Goal: Task Accomplishment & Management: Complete application form

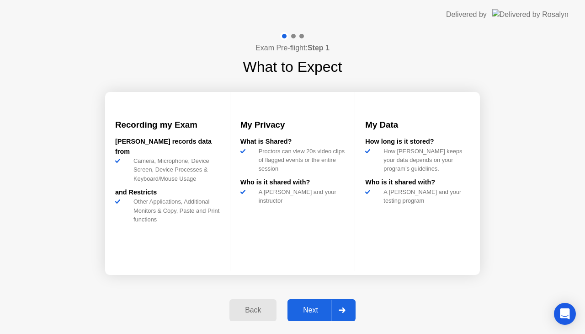
click at [324, 314] on div "Next" at bounding box center [310, 310] width 41 height 8
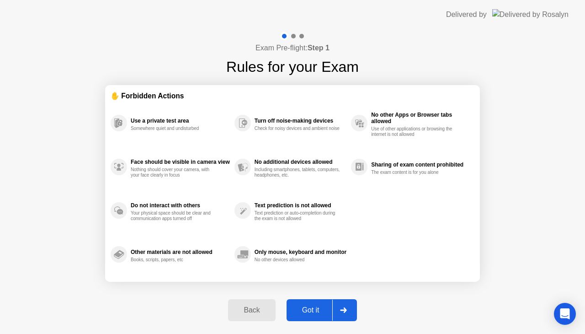
click at [324, 314] on div "Got it" at bounding box center [310, 310] width 43 height 8
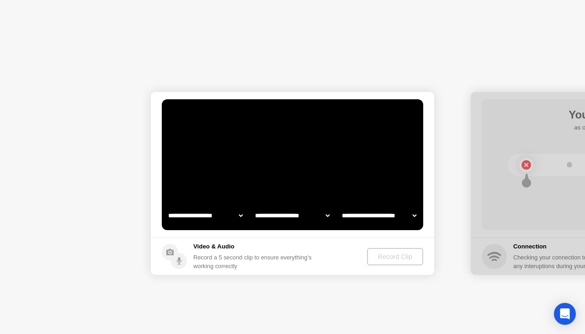
select select "**********"
select select "*******"
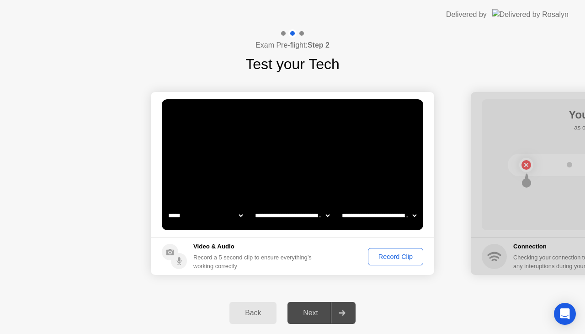
click at [378, 253] on div "Record Clip" at bounding box center [395, 256] width 49 height 7
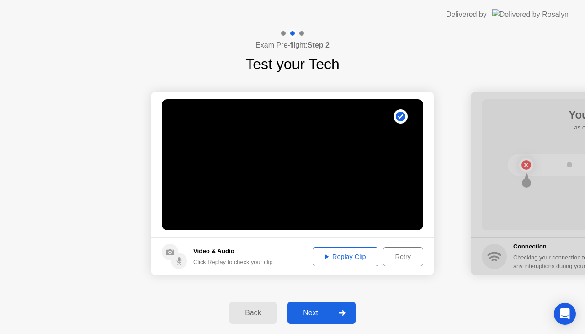
click at [346, 262] on button "Replay Clip" at bounding box center [346, 256] width 66 height 19
click at [320, 309] on div "Next" at bounding box center [310, 313] width 41 height 8
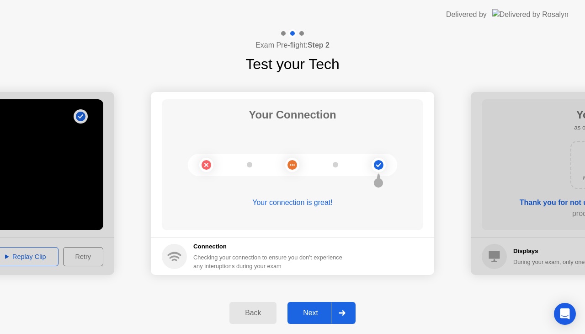
click at [315, 307] on button "Next" at bounding box center [322, 313] width 68 height 22
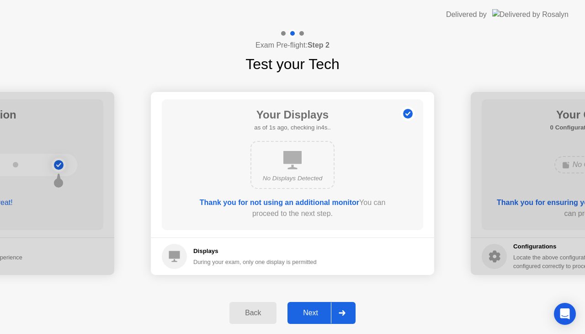
click at [315, 307] on button "Next" at bounding box center [322, 313] width 68 height 22
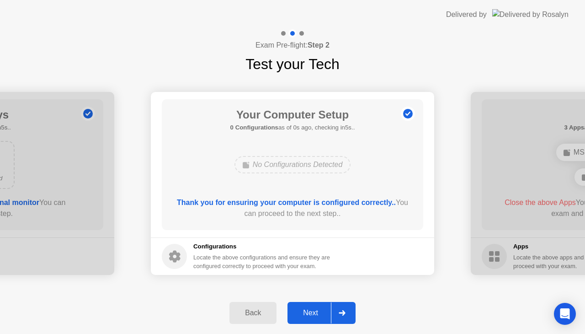
click at [315, 307] on button "Next" at bounding box center [322, 313] width 68 height 22
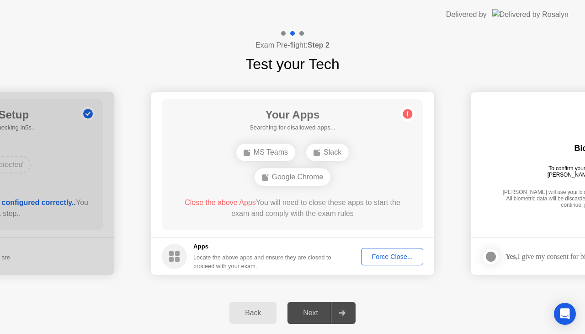
click at [393, 257] on div "Force Close..." at bounding box center [392, 256] width 56 height 7
click at [386, 256] on div "Force Close..." at bounding box center [392, 256] width 56 height 7
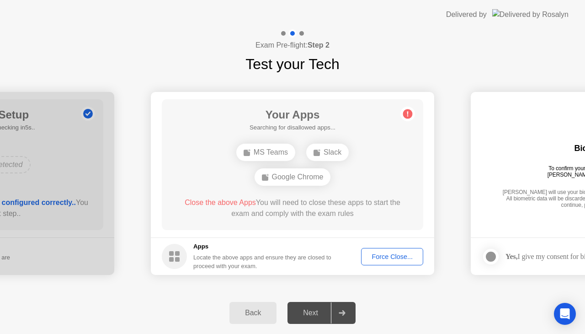
click at [379, 253] on div "Force Close..." at bounding box center [392, 256] width 56 height 7
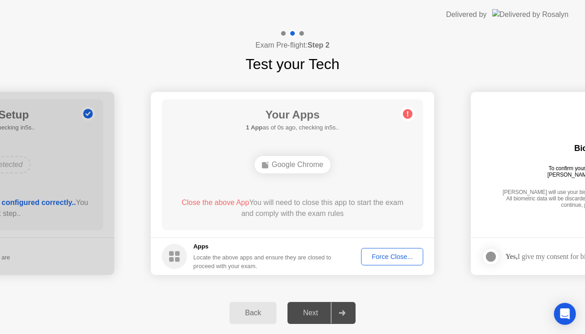
click at [343, 181] on div "Your Apps 1 App as of 0s ago, checking in5s.. Google Chrome Close the above App…" at bounding box center [293, 164] width 262 height 131
click at [339, 183] on div "Your Apps Searching for disallowed apps... Google Chrome Close the above App Yo…" at bounding box center [293, 164] width 262 height 131
drag, startPoint x: 339, startPoint y: 183, endPoint x: 380, endPoint y: 119, distance: 75.6
click at [380, 119] on div "Your Apps Searching for disallowed apps... Google Chrome Close the above App Yo…" at bounding box center [293, 164] width 262 height 131
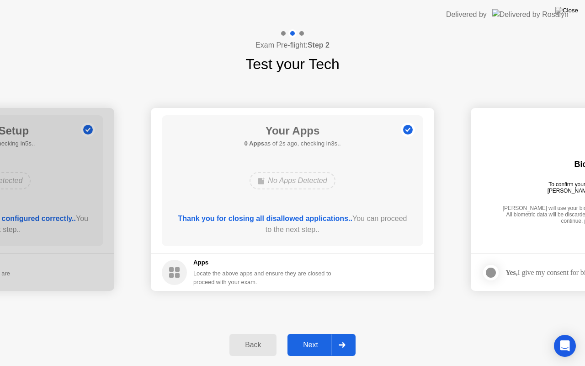
click at [314, 333] on button "Next" at bounding box center [322, 345] width 68 height 22
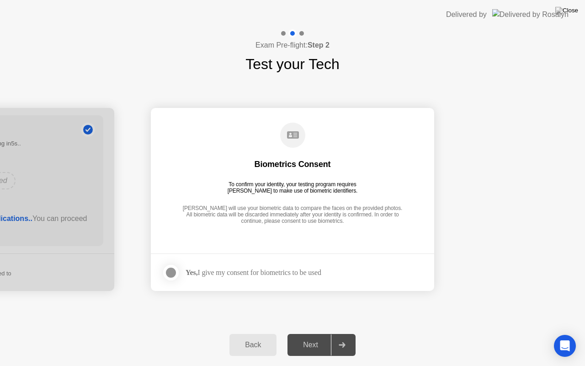
click at [253, 267] on div "Yes, I give my consent for biometrics to be used" at bounding box center [242, 272] width 160 height 18
click at [208, 268] on div "Yes, I give my consent for biometrics to be used" at bounding box center [254, 272] width 136 height 9
click at [171, 270] on div at bounding box center [171, 272] width 11 height 11
click at [305, 333] on div "Next" at bounding box center [310, 345] width 41 height 8
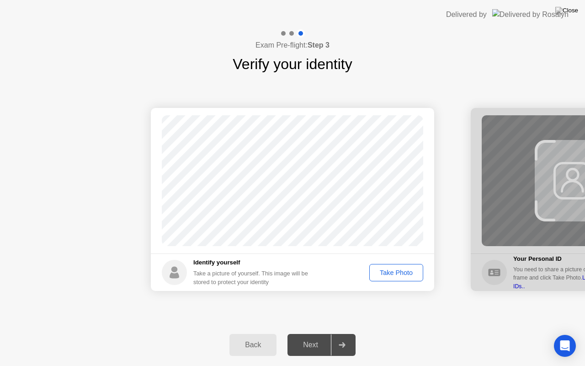
click at [386, 283] on footer "Identify yourself Take a picture of yourself. This image will be stored to prot…" at bounding box center [293, 272] width 284 height 38
click at [386, 275] on div "Take Photo" at bounding box center [397, 272] width 48 height 7
click at [319, 333] on div "Next" at bounding box center [310, 345] width 41 height 8
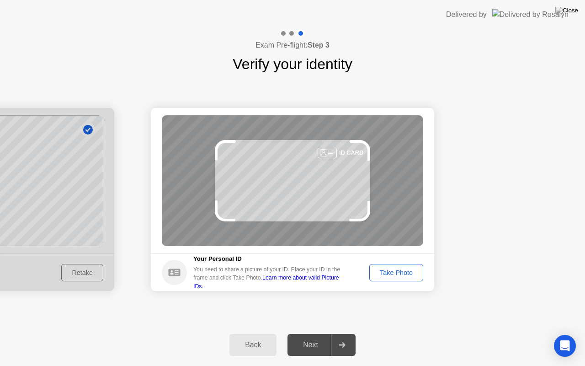
click at [397, 273] on div "Take Photo" at bounding box center [397, 272] width 48 height 7
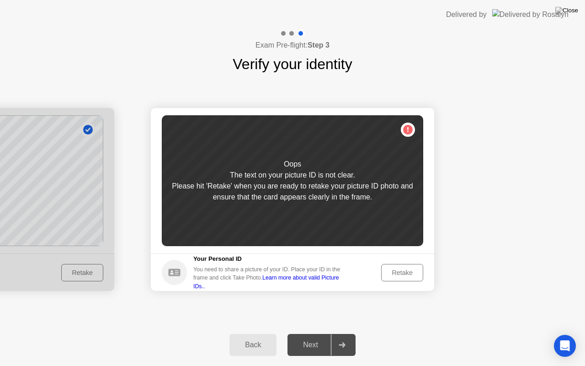
click at [397, 273] on div "Retake" at bounding box center [403, 272] width 36 height 7
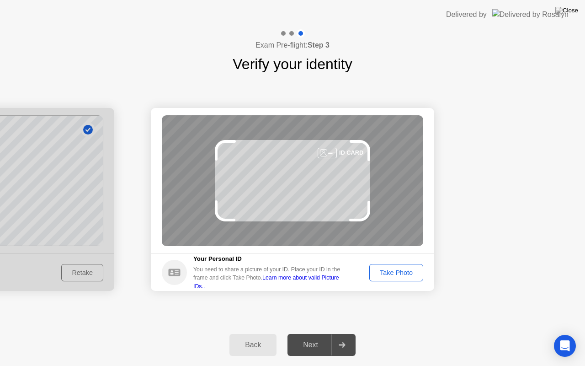
click at [397, 273] on div "Take Photo" at bounding box center [397, 272] width 48 height 7
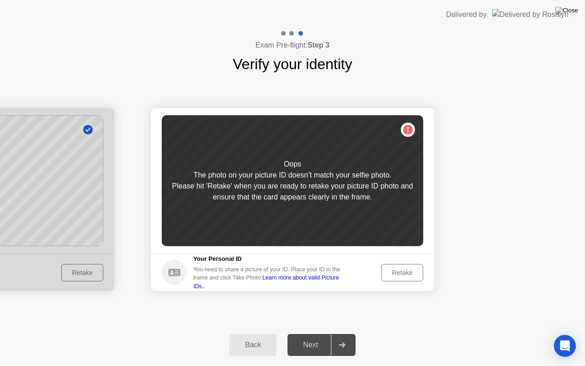
drag, startPoint x: 397, startPoint y: 273, endPoint x: 249, endPoint y: 262, distance: 148.1
click at [249, 262] on footer "Your Personal ID You need to share a picture of your ID. Place your ID in the f…" at bounding box center [293, 272] width 284 height 38
click at [240, 333] on div "Back" at bounding box center [253, 345] width 42 height 8
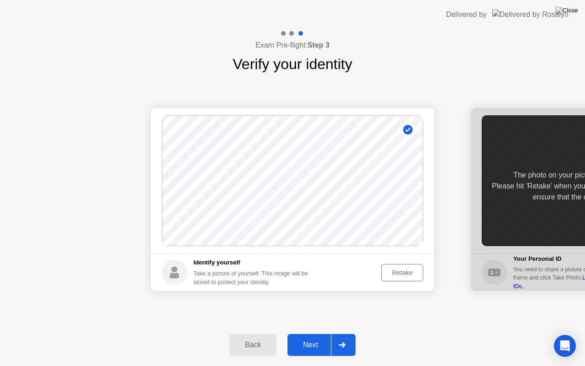
click at [403, 269] on div "Retake" at bounding box center [403, 272] width 36 height 7
click at [398, 273] on div "Take Photo" at bounding box center [397, 272] width 48 height 7
click at [322, 333] on div "Next" at bounding box center [310, 345] width 41 height 8
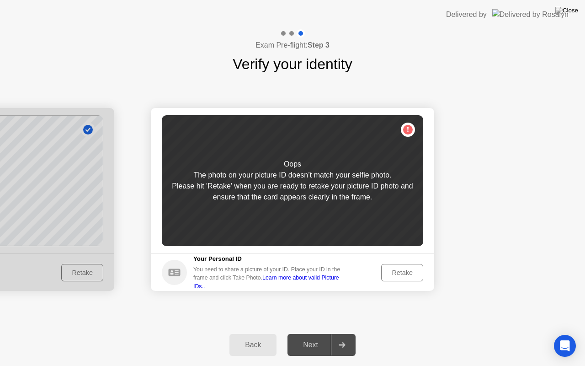
click at [404, 269] on div "Retake" at bounding box center [403, 272] width 36 height 7
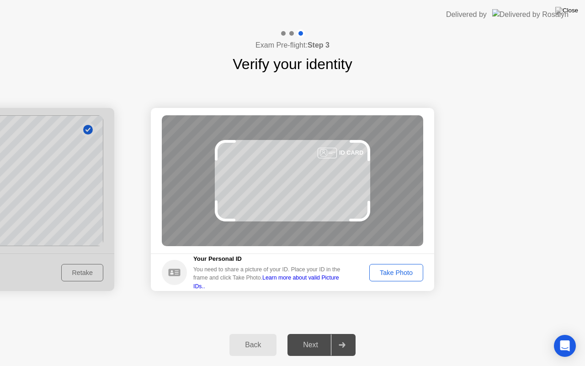
click at [406, 267] on button "Take Photo" at bounding box center [397, 272] width 54 height 17
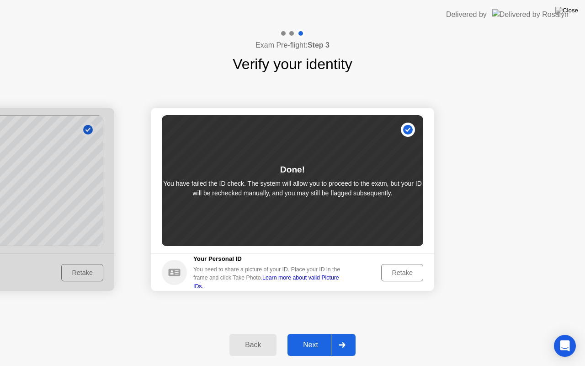
click at [316, 333] on div "Next" at bounding box center [310, 345] width 41 height 8
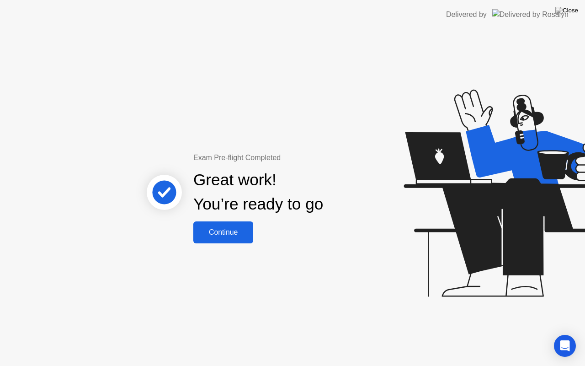
click at [220, 218] on div "Great work! You’re ready to go" at bounding box center [258, 192] width 247 height 58
click at [214, 228] on div "Continue" at bounding box center [223, 232] width 54 height 8
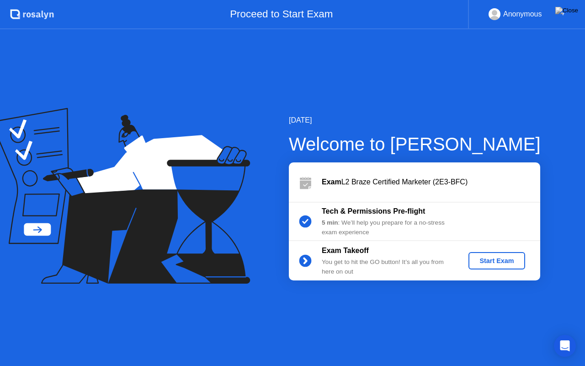
click at [507, 262] on div "Start Exam" at bounding box center [496, 260] width 49 height 7
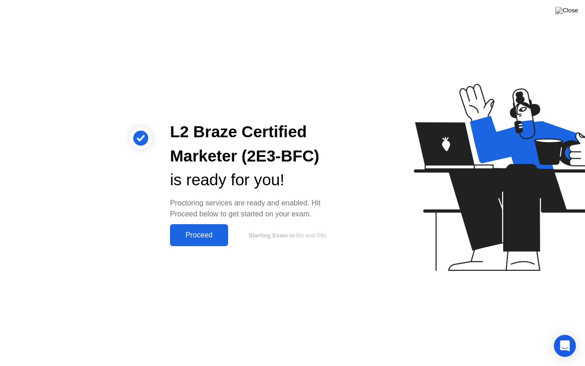
click at [212, 234] on div "Proceed" at bounding box center [199, 235] width 53 height 8
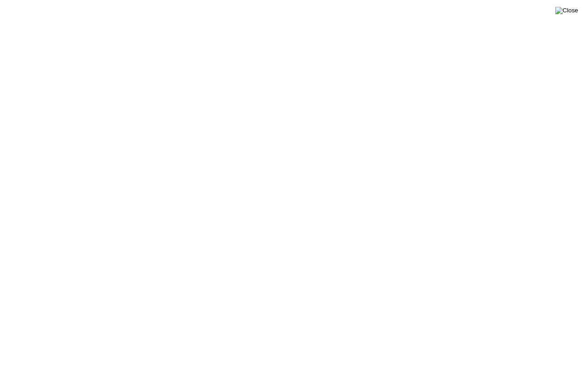
click at [571, 7] on img at bounding box center [567, 10] width 23 height 7
